Goal: Task Accomplishment & Management: Manage account settings

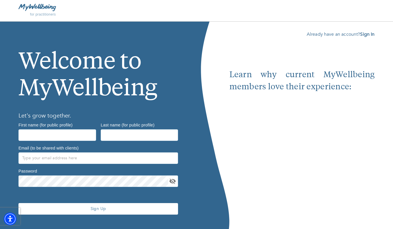
scroll to position [3, 0]
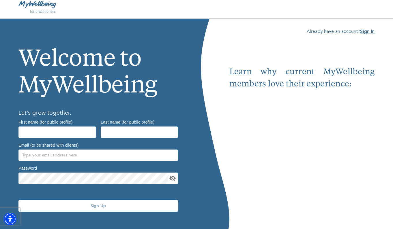
click at [366, 31] on b "Sign In" at bounding box center [367, 31] width 14 height 6
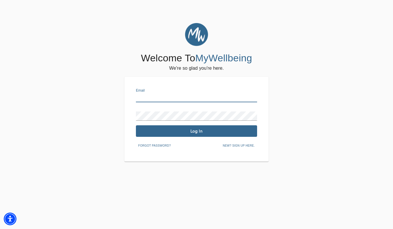
click at [195, 95] on input "text" at bounding box center [196, 97] width 121 height 9
type input "jasmine@gnwellness.com"
click at [193, 132] on span "Log In" at bounding box center [196, 131] width 117 height 5
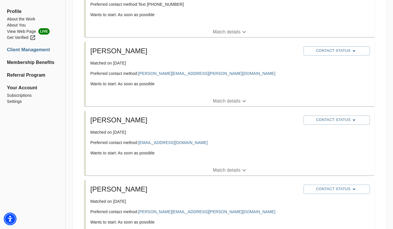
scroll to position [691, 0]
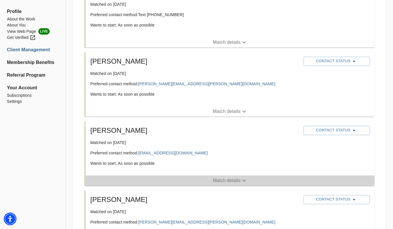
click at [221, 180] on p "Match details" at bounding box center [227, 180] width 28 height 7
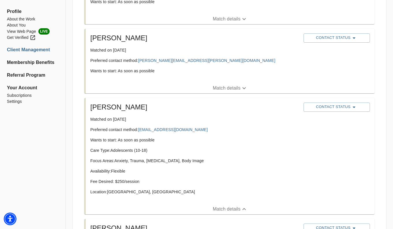
scroll to position [717, 0]
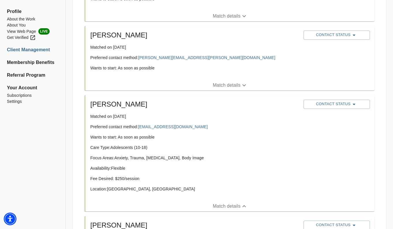
click at [221, 205] on p "Match details" at bounding box center [227, 206] width 28 height 7
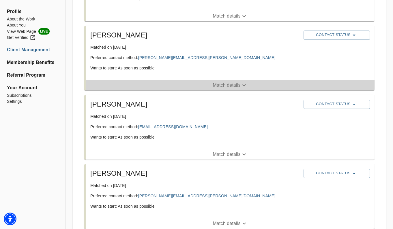
click at [227, 82] on p "Match details" at bounding box center [227, 85] width 28 height 7
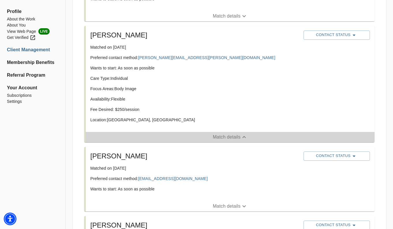
click at [218, 141] on p "Match details" at bounding box center [227, 137] width 28 height 7
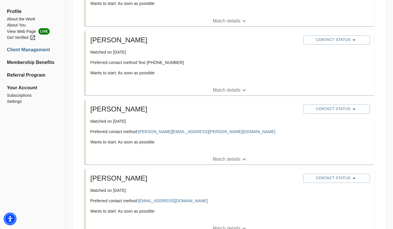
scroll to position [643, 0]
click at [225, 91] on p "Match details" at bounding box center [227, 90] width 28 height 7
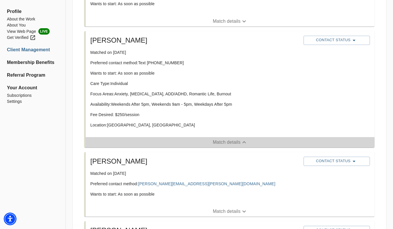
click at [220, 143] on p "Match details" at bounding box center [227, 142] width 28 height 7
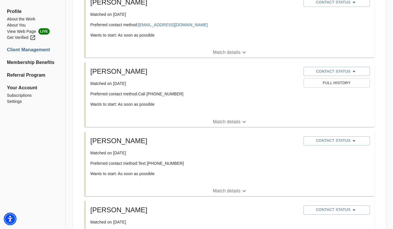
scroll to position [540, 0]
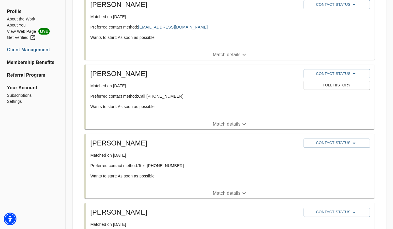
click at [220, 130] on li "Jennifer Matched on July 22nd, 2025 Preferred contact method: Call (516) 428-01…" at bounding box center [230, 96] width 300 height 69
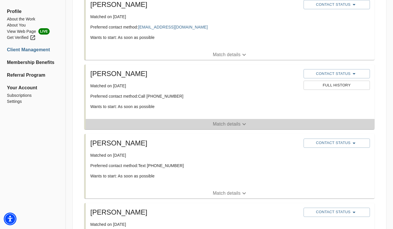
click at [220, 124] on p "Match details" at bounding box center [227, 124] width 28 height 7
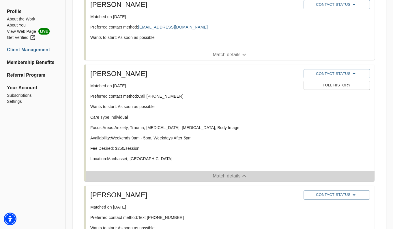
click at [218, 175] on p "Match details" at bounding box center [227, 176] width 28 height 7
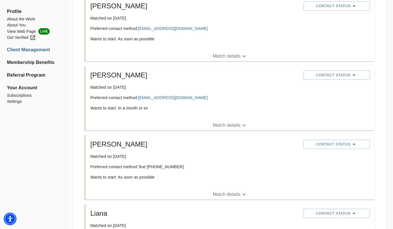
click at [218, 191] on p "Match details" at bounding box center [227, 194] width 28 height 7
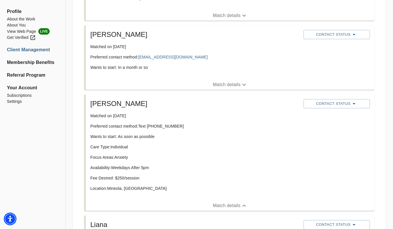
scroll to position [304, 0]
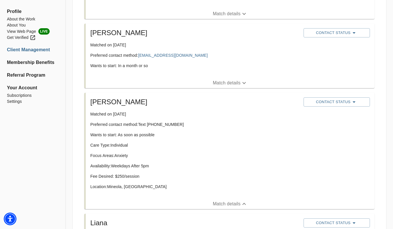
click at [219, 206] on p "Match details" at bounding box center [227, 204] width 28 height 7
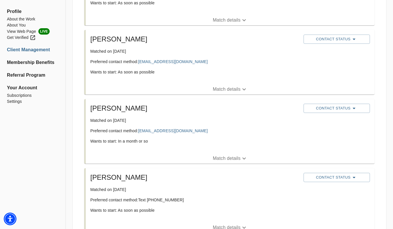
scroll to position [215, 0]
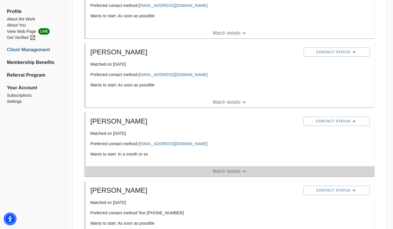
click at [221, 170] on p "Match details" at bounding box center [227, 171] width 28 height 7
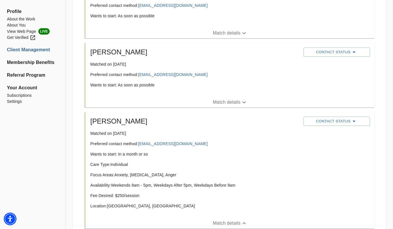
scroll to position [218, 0]
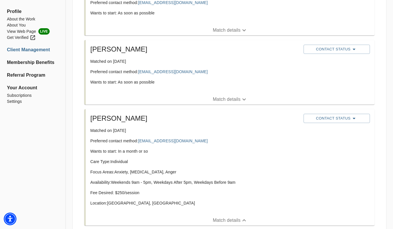
click at [216, 220] on p "Match details" at bounding box center [227, 220] width 28 height 7
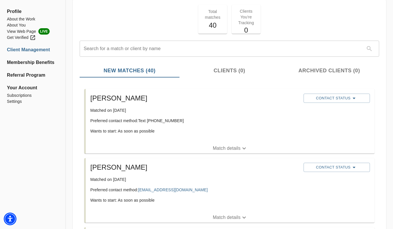
scroll to position [9, 0]
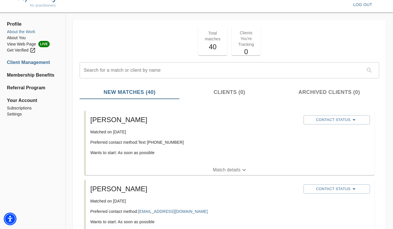
click at [21, 34] on li "About the Work" at bounding box center [33, 32] width 52 height 6
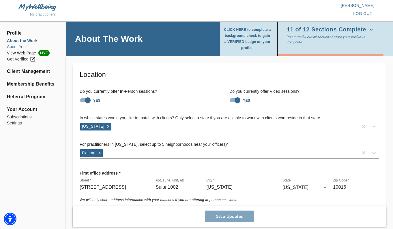
click at [20, 46] on li "About You" at bounding box center [33, 47] width 52 height 6
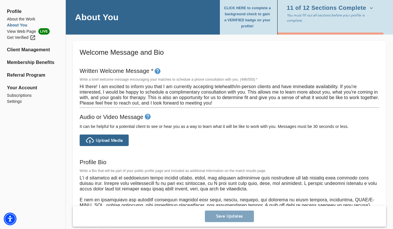
scroll to position [322, 0]
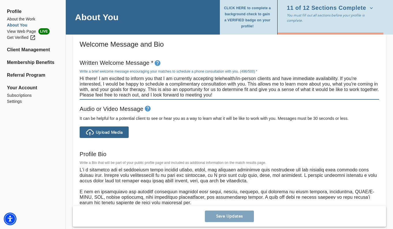
drag, startPoint x: 224, startPoint y: 95, endPoint x: 71, endPoint y: 75, distance: 154.2
click at [71, 75] on div "Personal Information If you need to make any changes to your name or email, ple…" at bounding box center [229, 155] width 327 height 829
click at [165, 148] on div "Profile Bio Write a Bio that will be part of your public profile page and inclu…" at bounding box center [229, 187] width 304 height 81
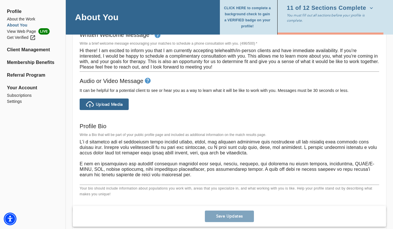
scroll to position [352, 0]
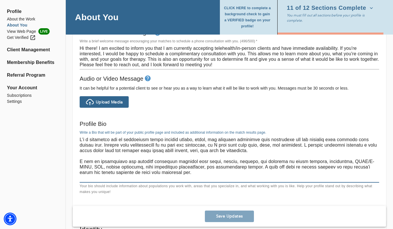
drag, startPoint x: 131, startPoint y: 169, endPoint x: 66, endPoint y: 139, distance: 71.9
click at [66, 140] on div "About You CLICK HERE to complete a background check to gain a VERIFIED badge on…" at bounding box center [230, 104] width 328 height 871
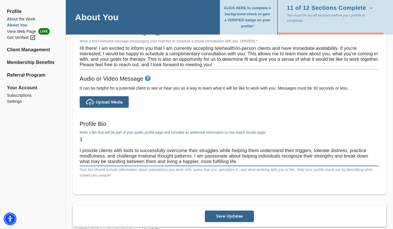
type textarea "I'm a therapist who is passionate about helping adults, teens, and children rec…"
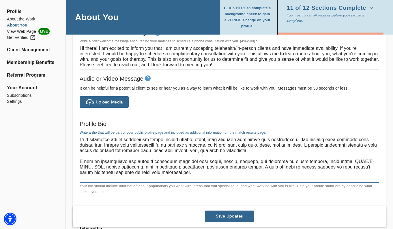
click at [172, 162] on textarea at bounding box center [230, 159] width 300 height 44
